Goal: Navigation & Orientation: Understand site structure

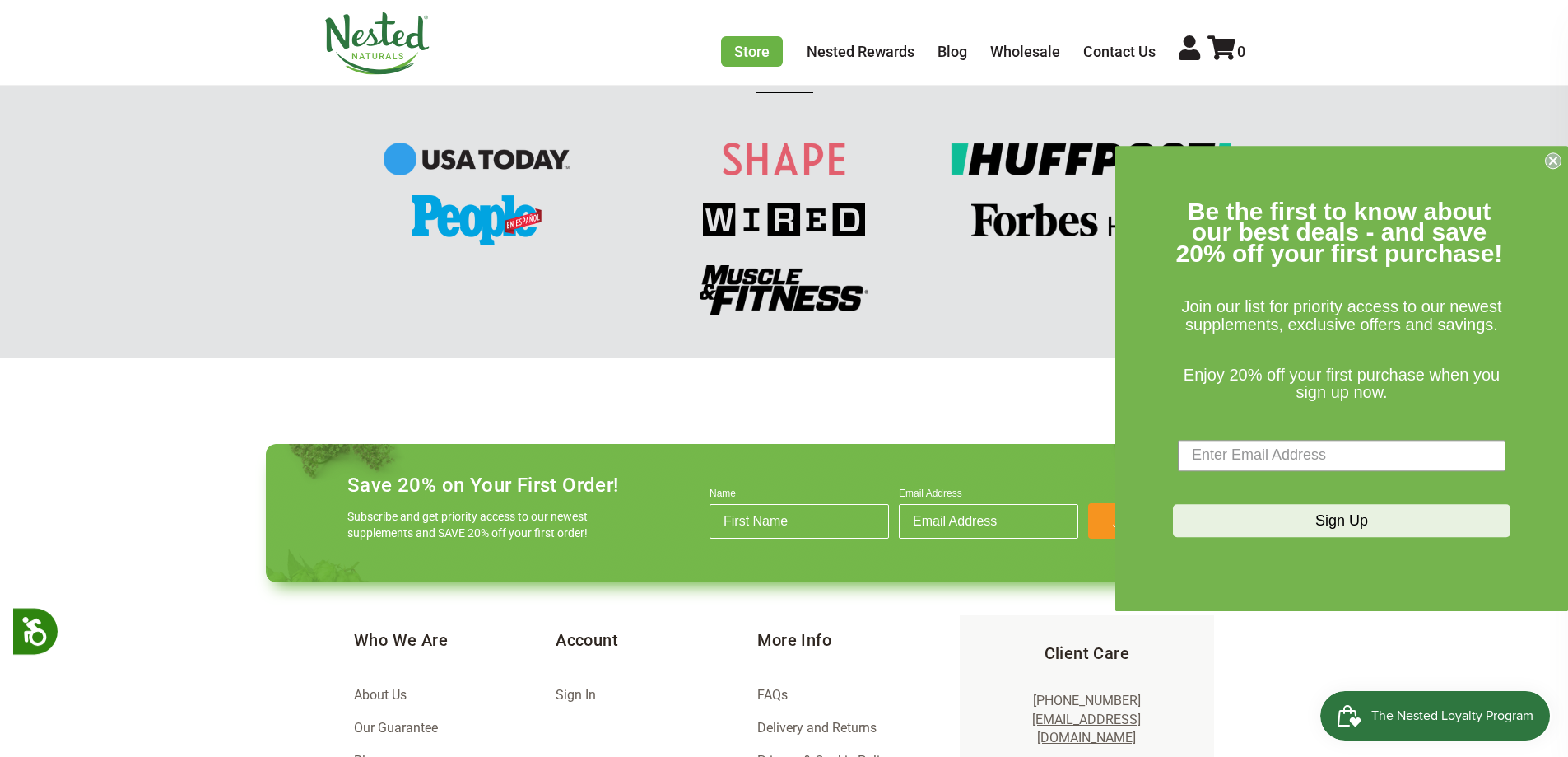
scroll to position [2314, 0]
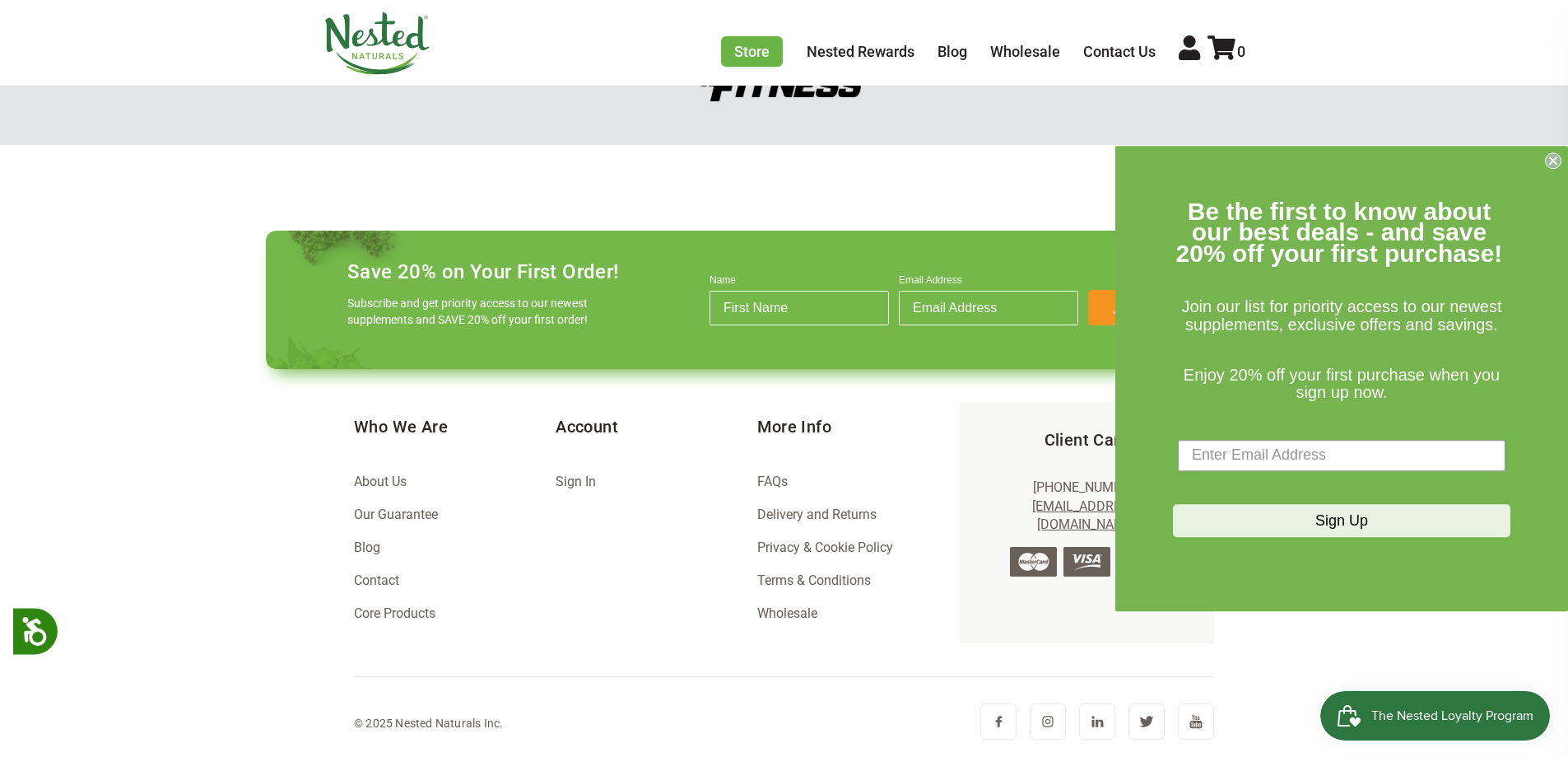
click at [387, 577] on link "Contact" at bounding box center [377, 580] width 46 height 15
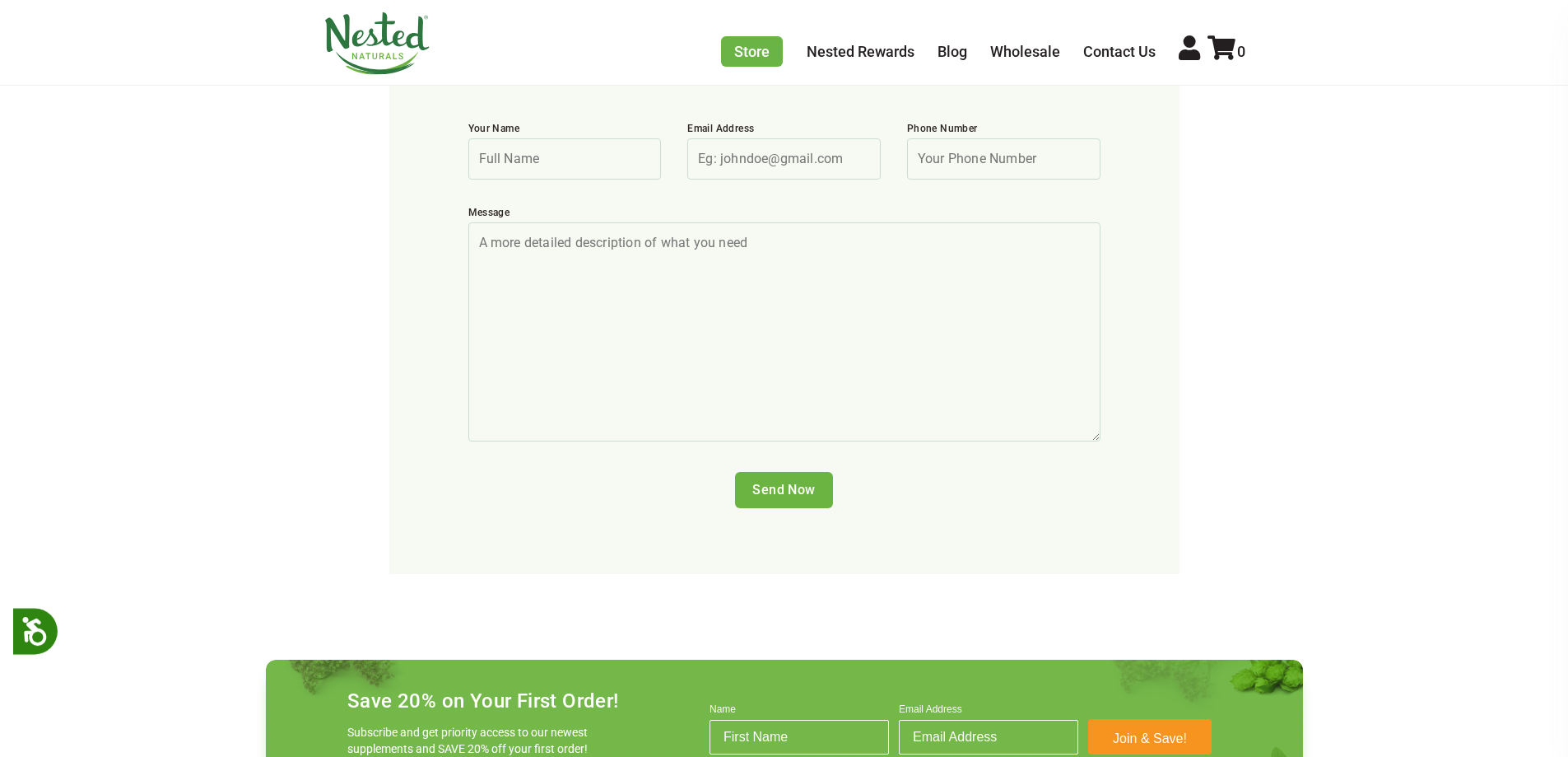
scroll to position [1050, 0]
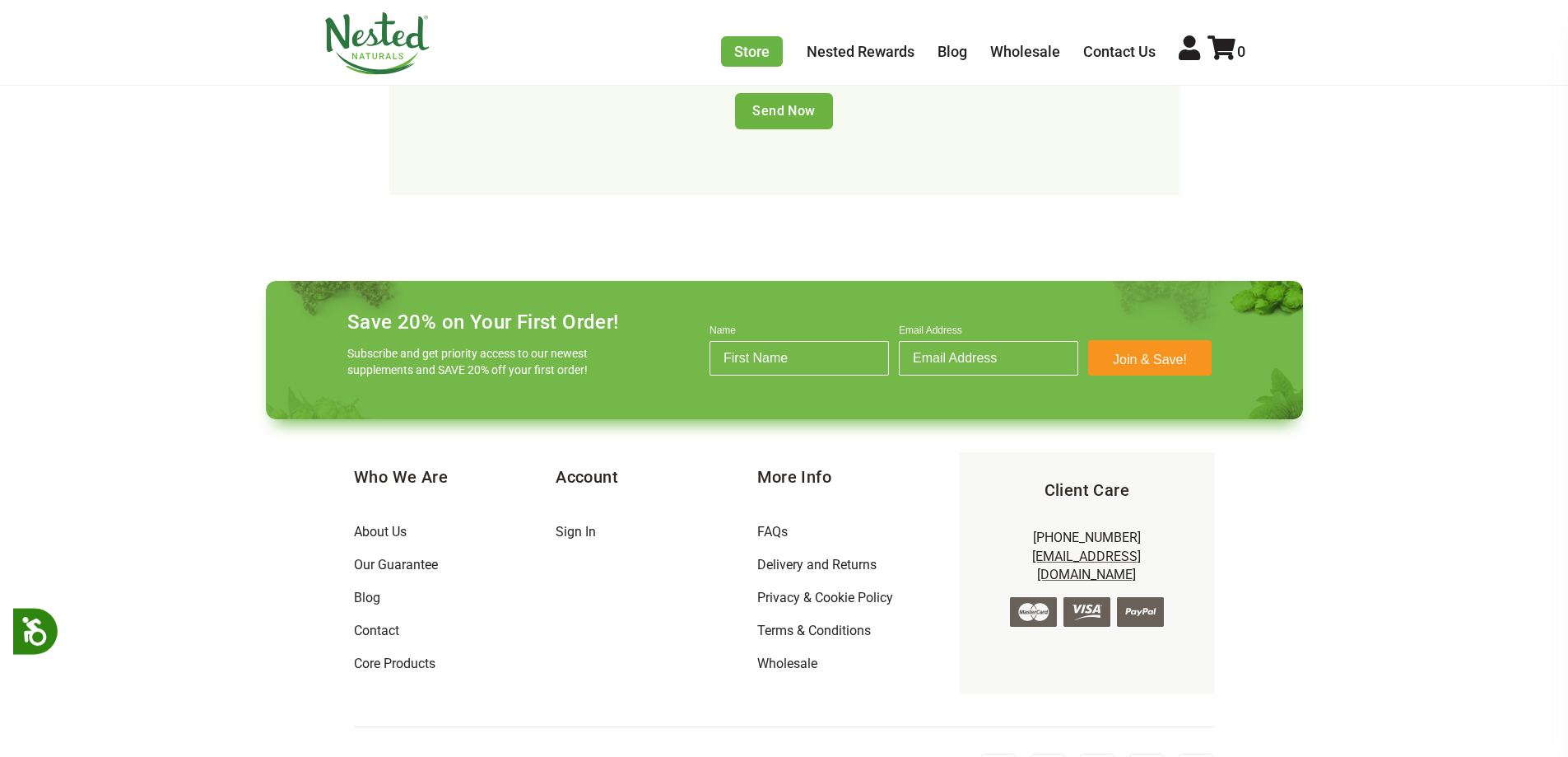
drag, startPoint x: 1039, startPoint y: 720, endPoint x: 1048, endPoint y: 720, distance: 9.0
click at [1039, 753] on img at bounding box center [1048, 771] width 36 height 36
click at [1006, 753] on img at bounding box center [999, 771] width 36 height 36
click at [1193, 753] on img at bounding box center [1196, 771] width 36 height 36
drag, startPoint x: 430, startPoint y: 525, endPoint x: 415, endPoint y: 514, distance: 18.6
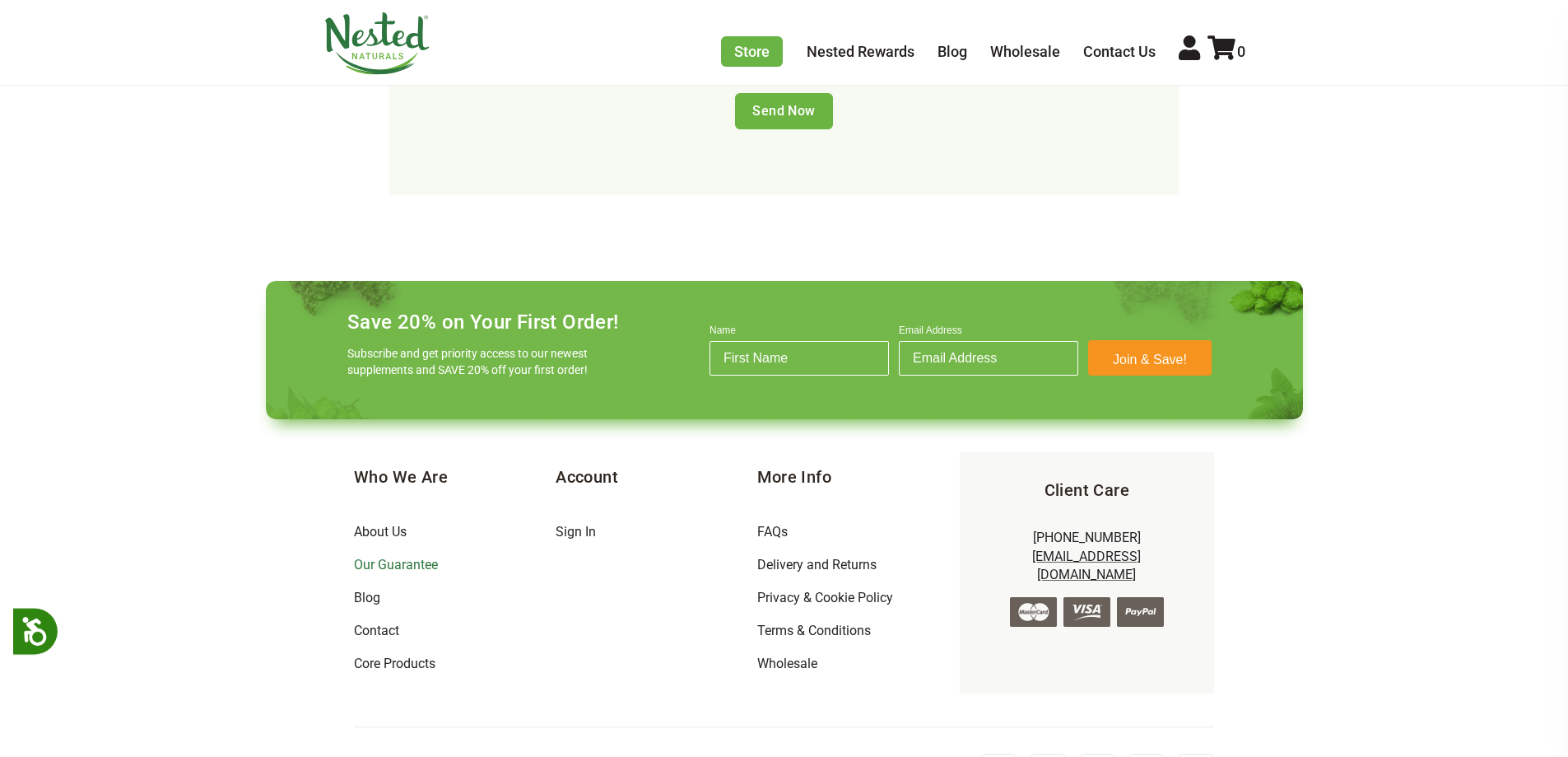
click at [430, 548] on li "Our Guarantee" at bounding box center [454, 564] width 202 height 33
click at [415, 557] on link "Our Guarantee" at bounding box center [396, 564] width 84 height 15
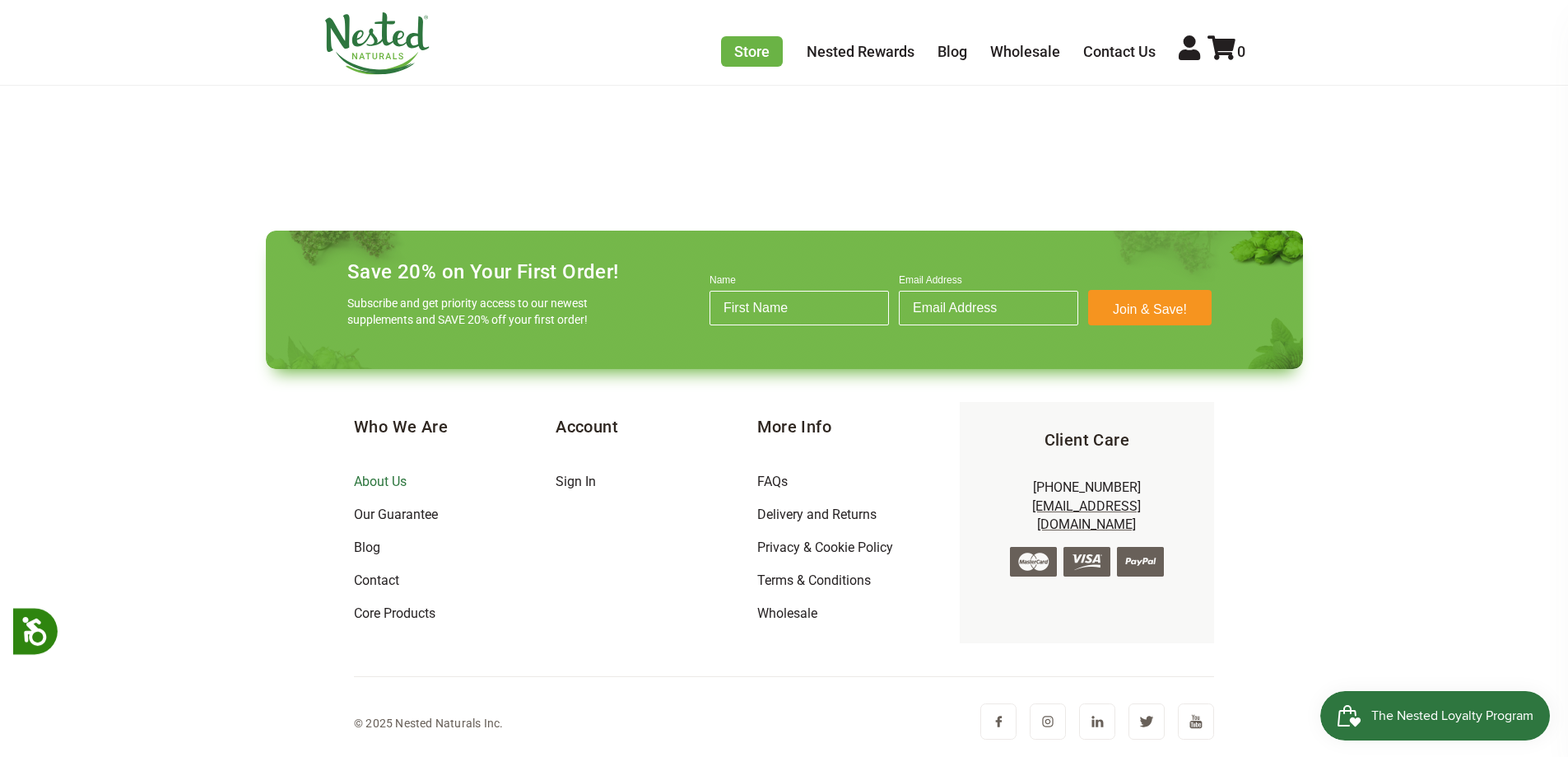
click at [388, 477] on link "About Us" at bounding box center [380, 481] width 53 height 15
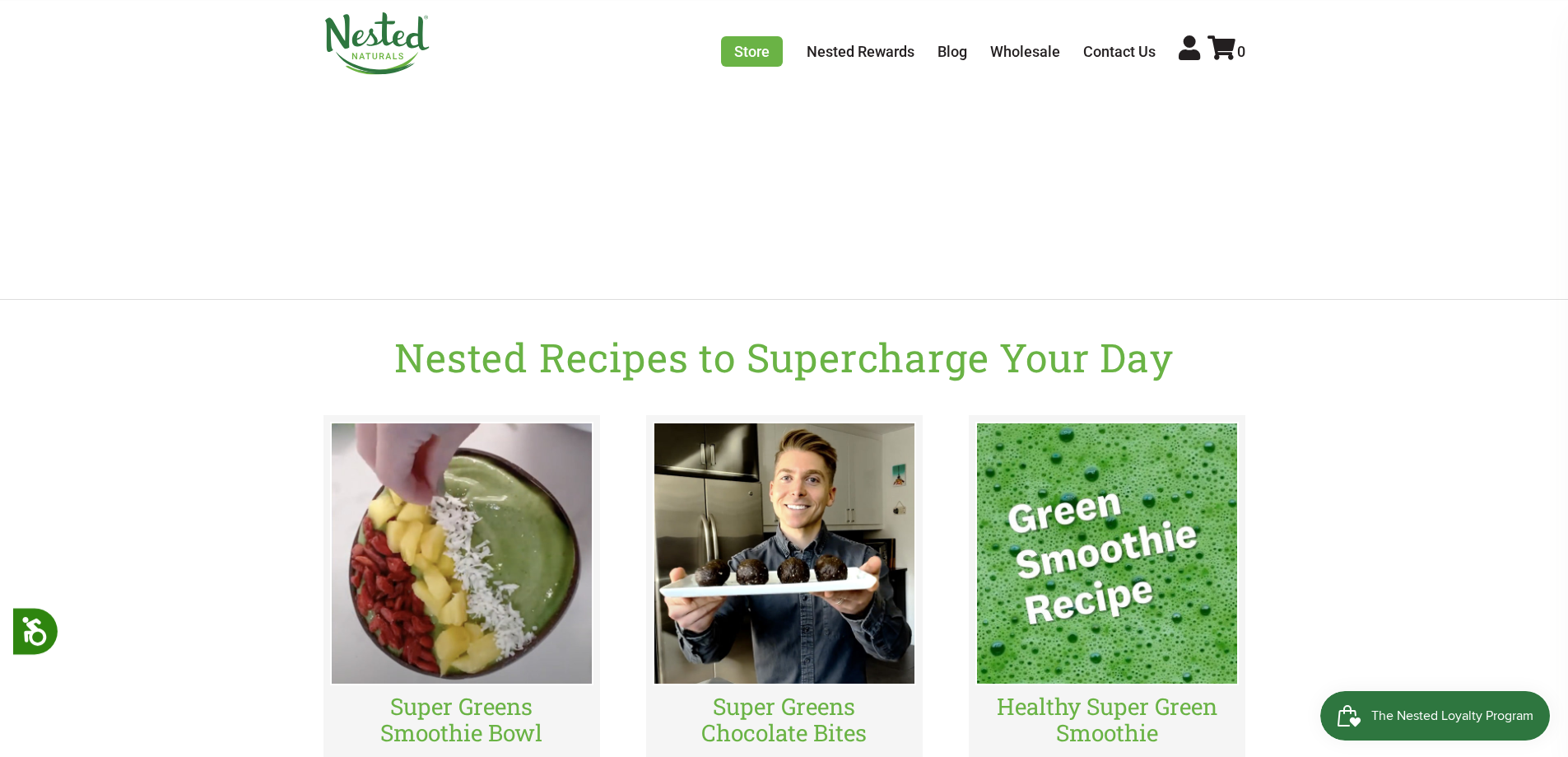
scroll to position [3151, 0]
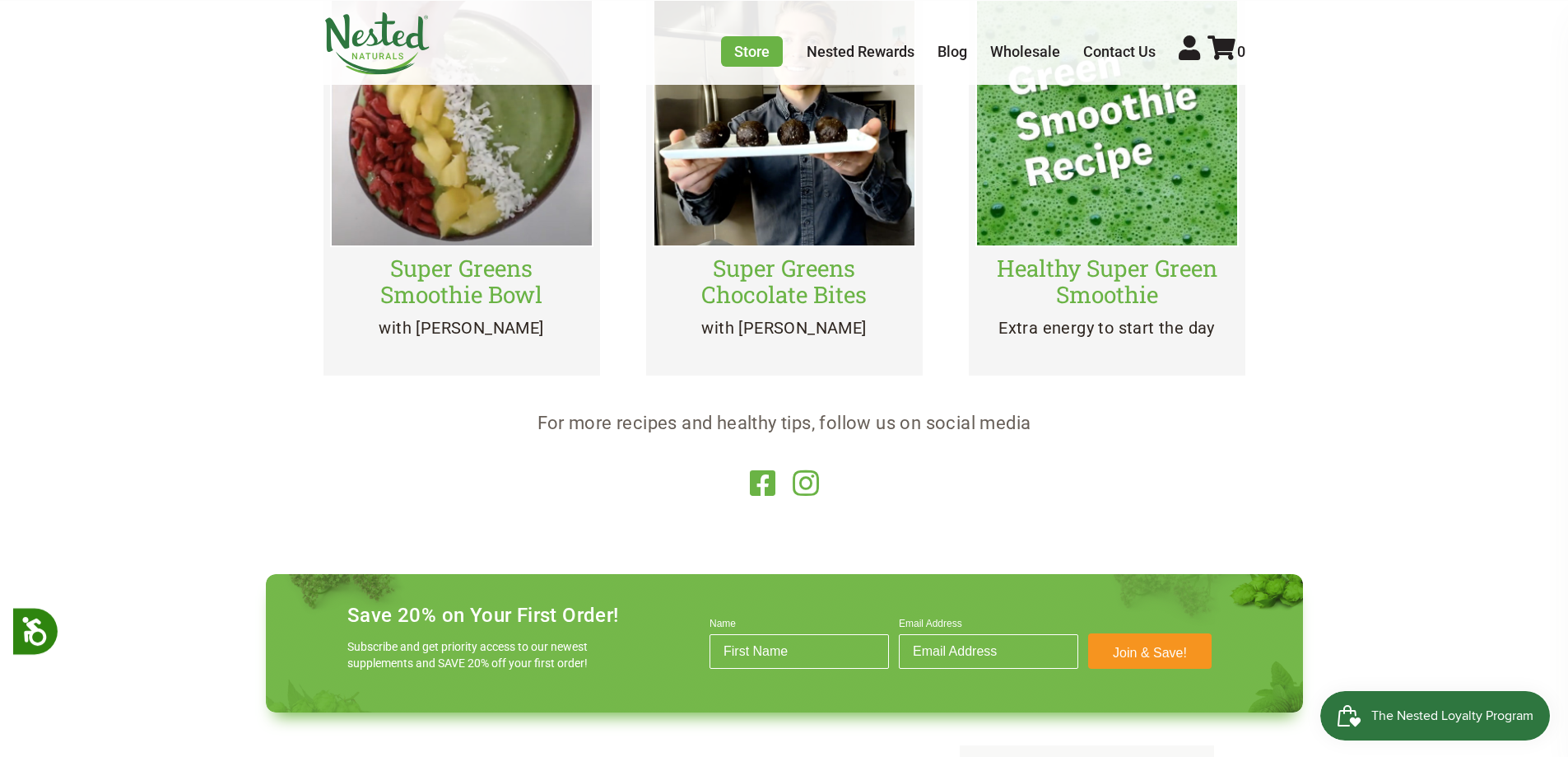
click at [761, 483] on icon at bounding box center [764, 483] width 27 height 29
